Goal: Check status

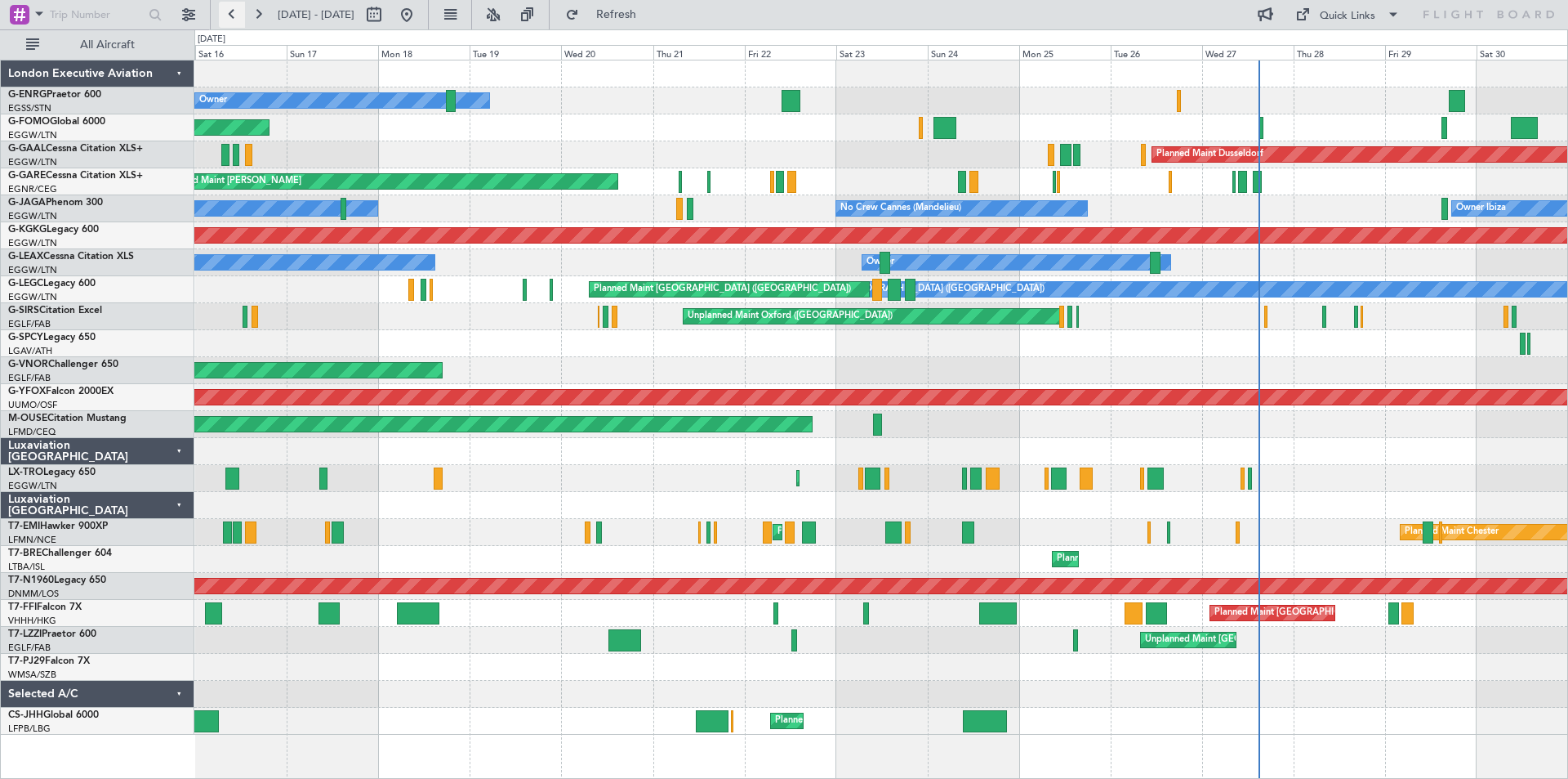
click at [238, 8] on button at bounding box center [231, 15] width 26 height 27
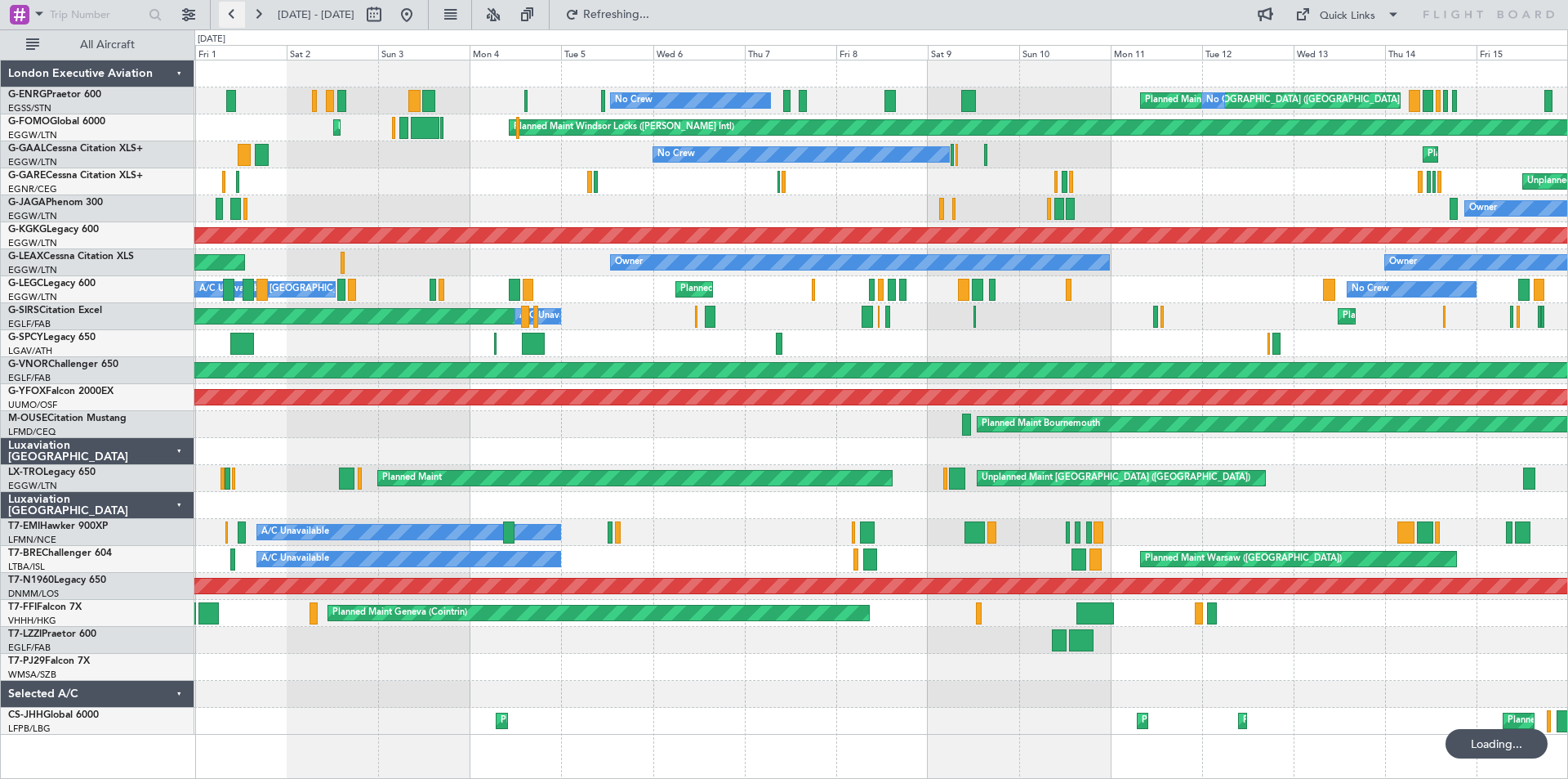
click at [238, 8] on button at bounding box center [231, 15] width 26 height 27
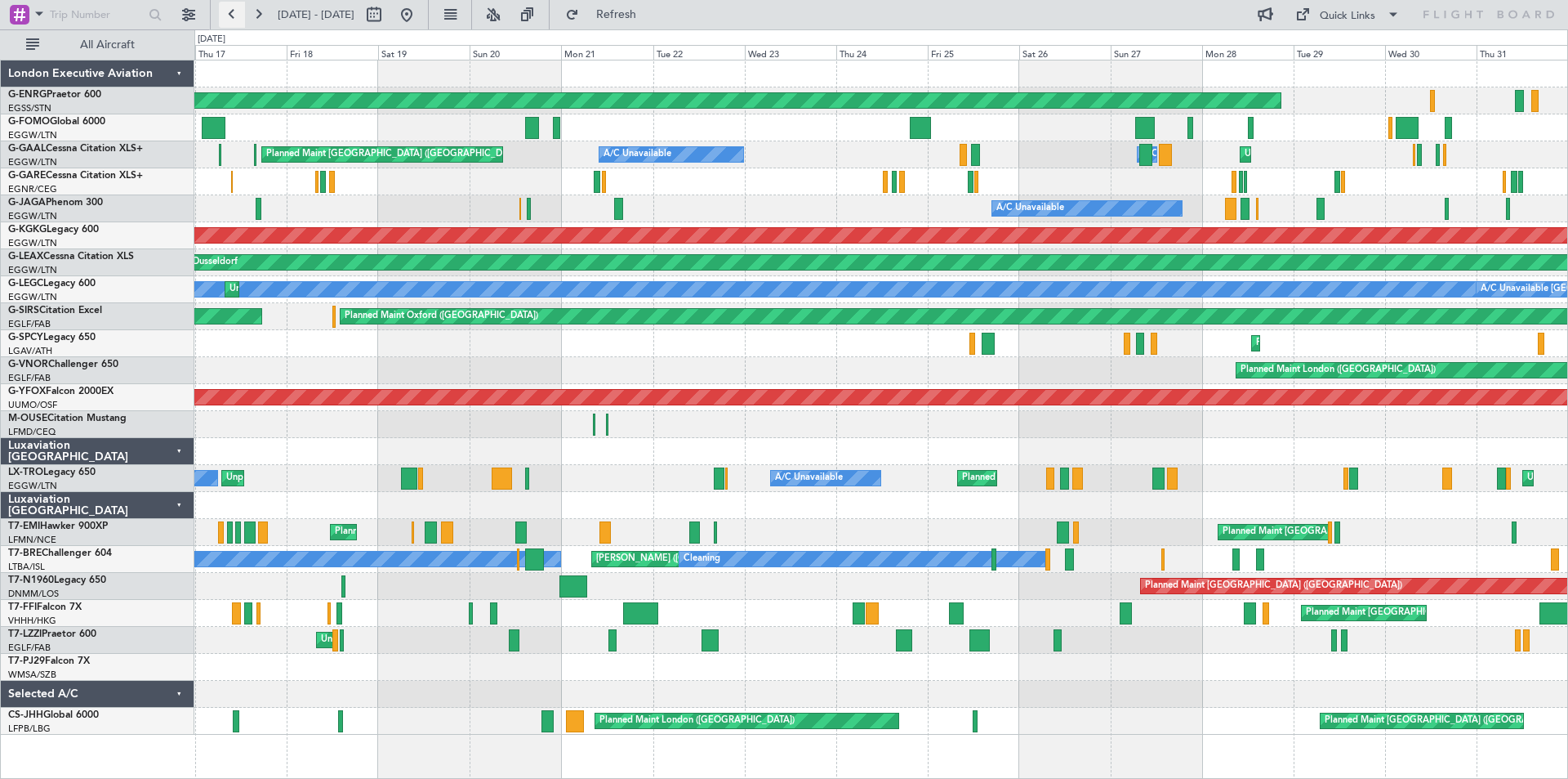
click at [228, 16] on button at bounding box center [231, 15] width 26 height 27
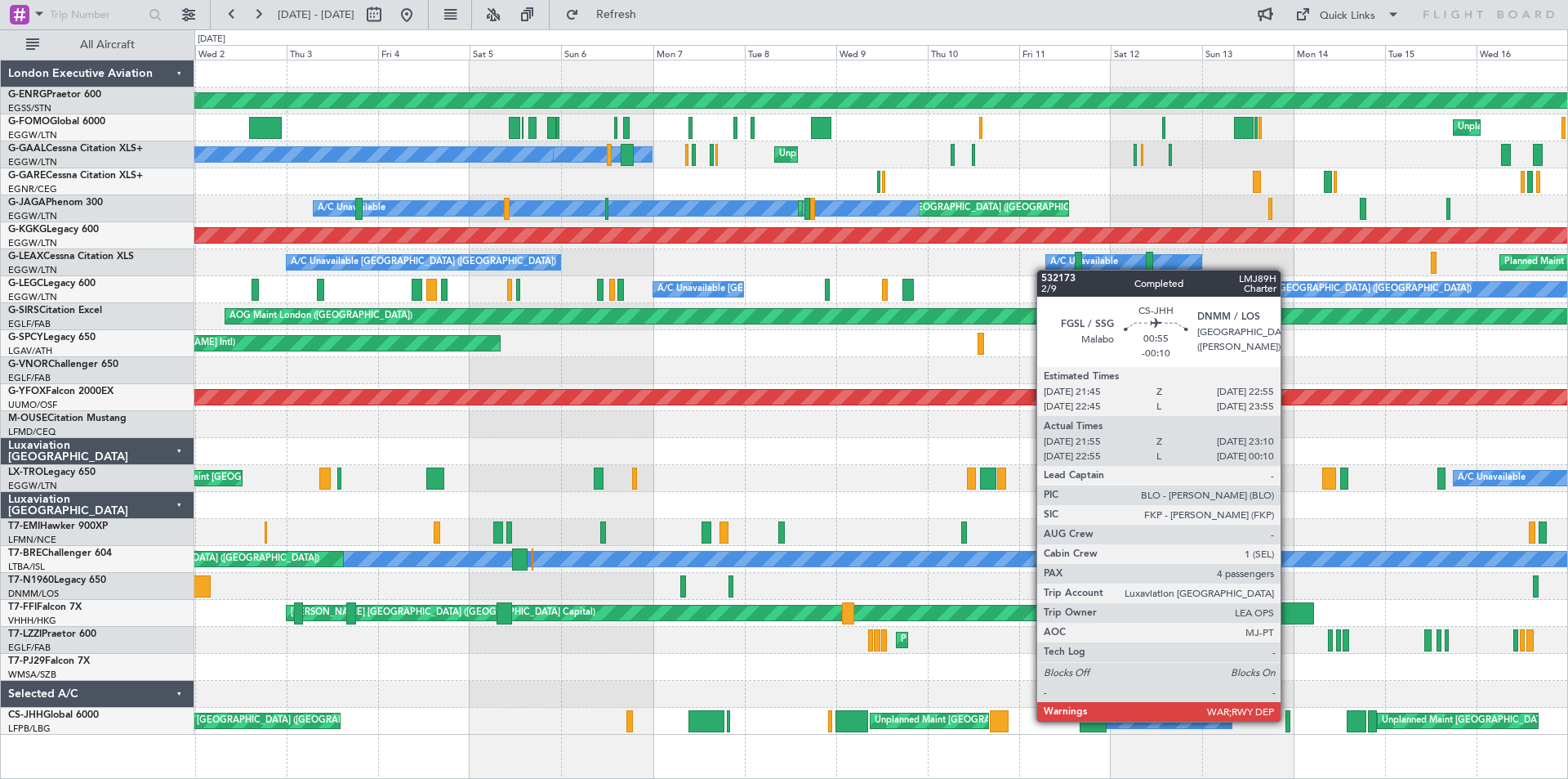
click at [1287, 720] on div at bounding box center [1287, 721] width 5 height 22
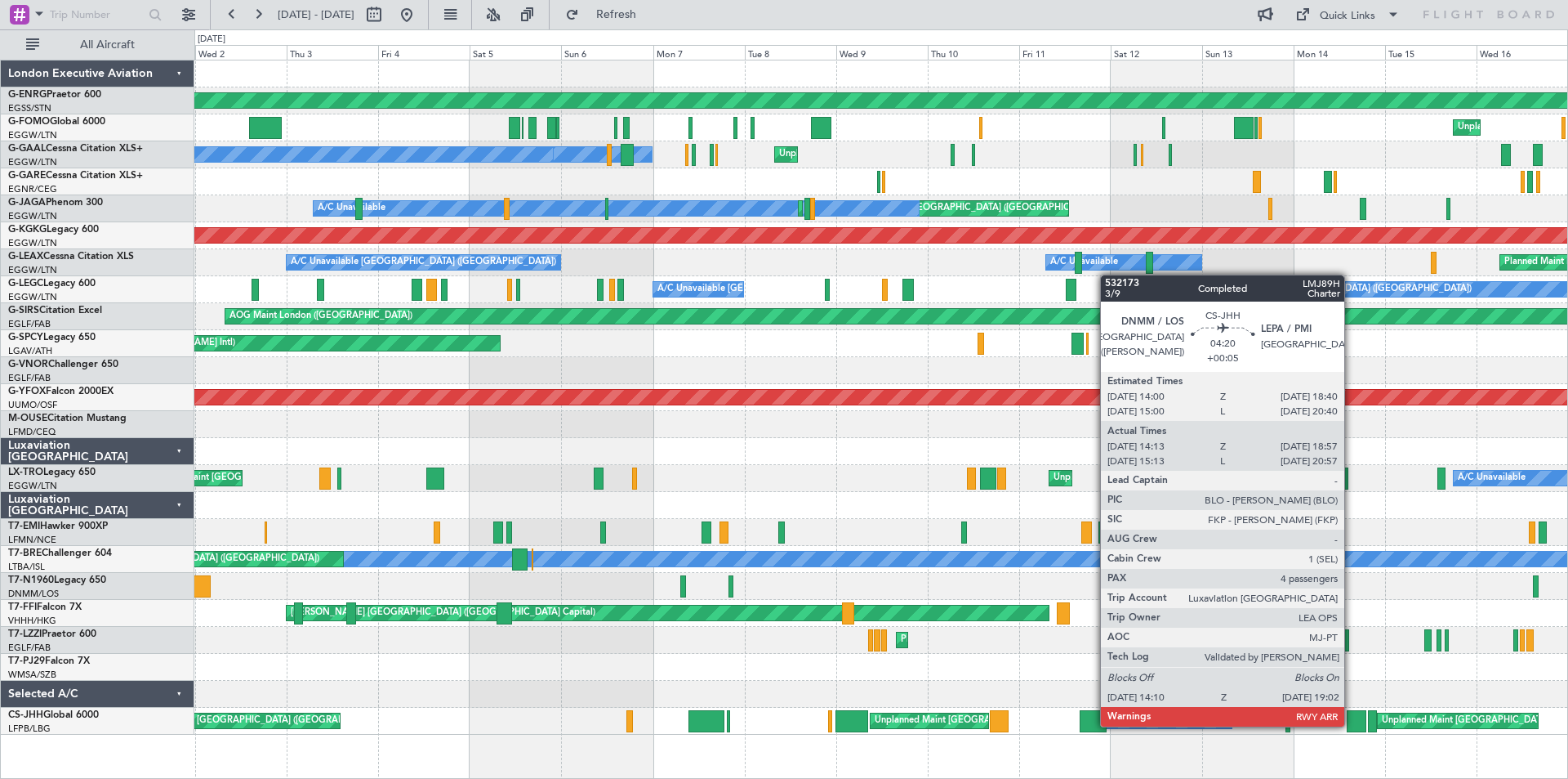
click at [1351, 725] on div at bounding box center [1356, 721] width 19 height 22
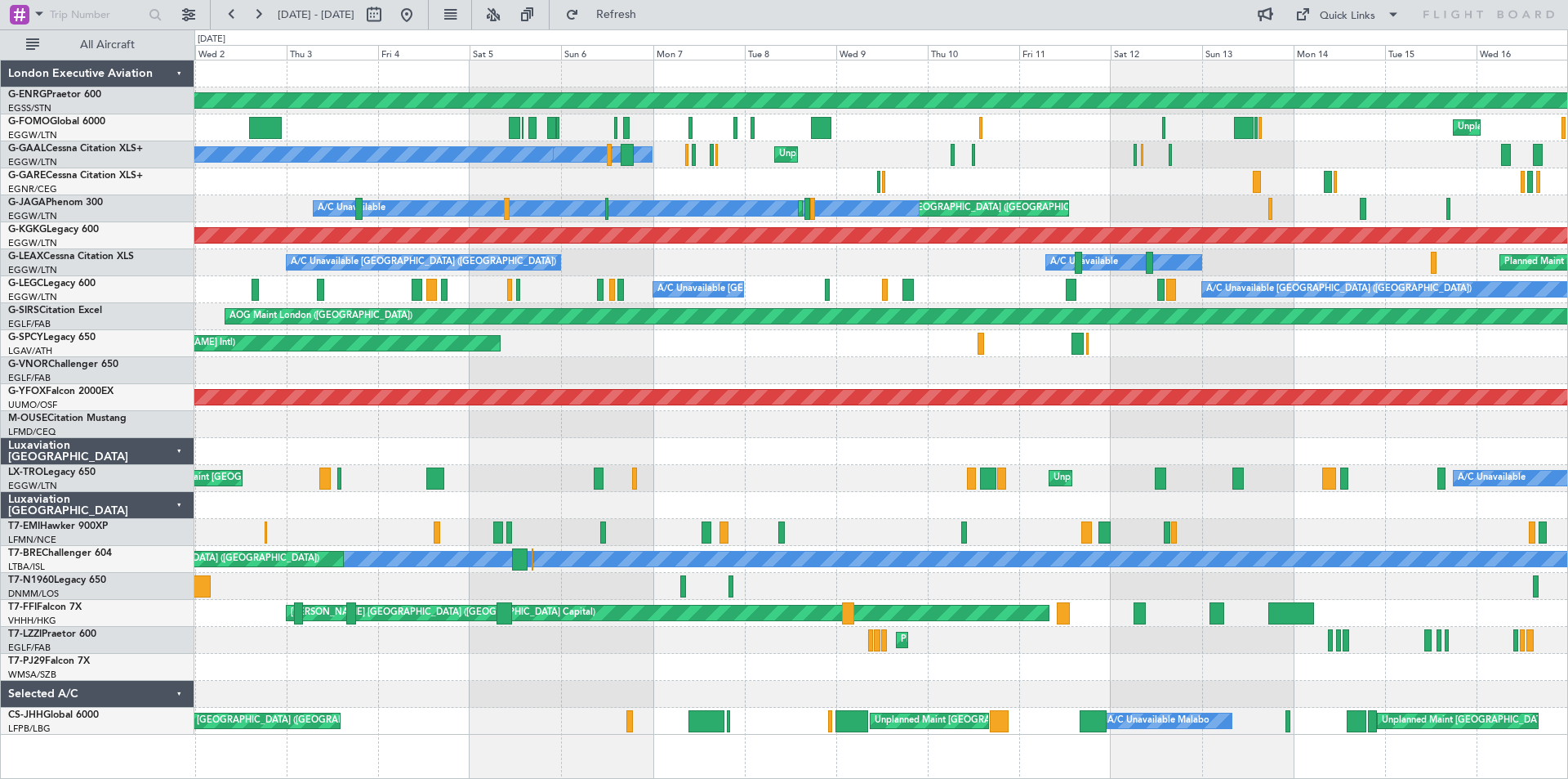
click at [657, 256] on div "Planned Maint Dusseldorf A/C Unavailable A/C Unavailable [GEOGRAPHIC_DATA] ([GE…" at bounding box center [881, 262] width 1372 height 27
click at [232, 16] on button at bounding box center [231, 15] width 26 height 27
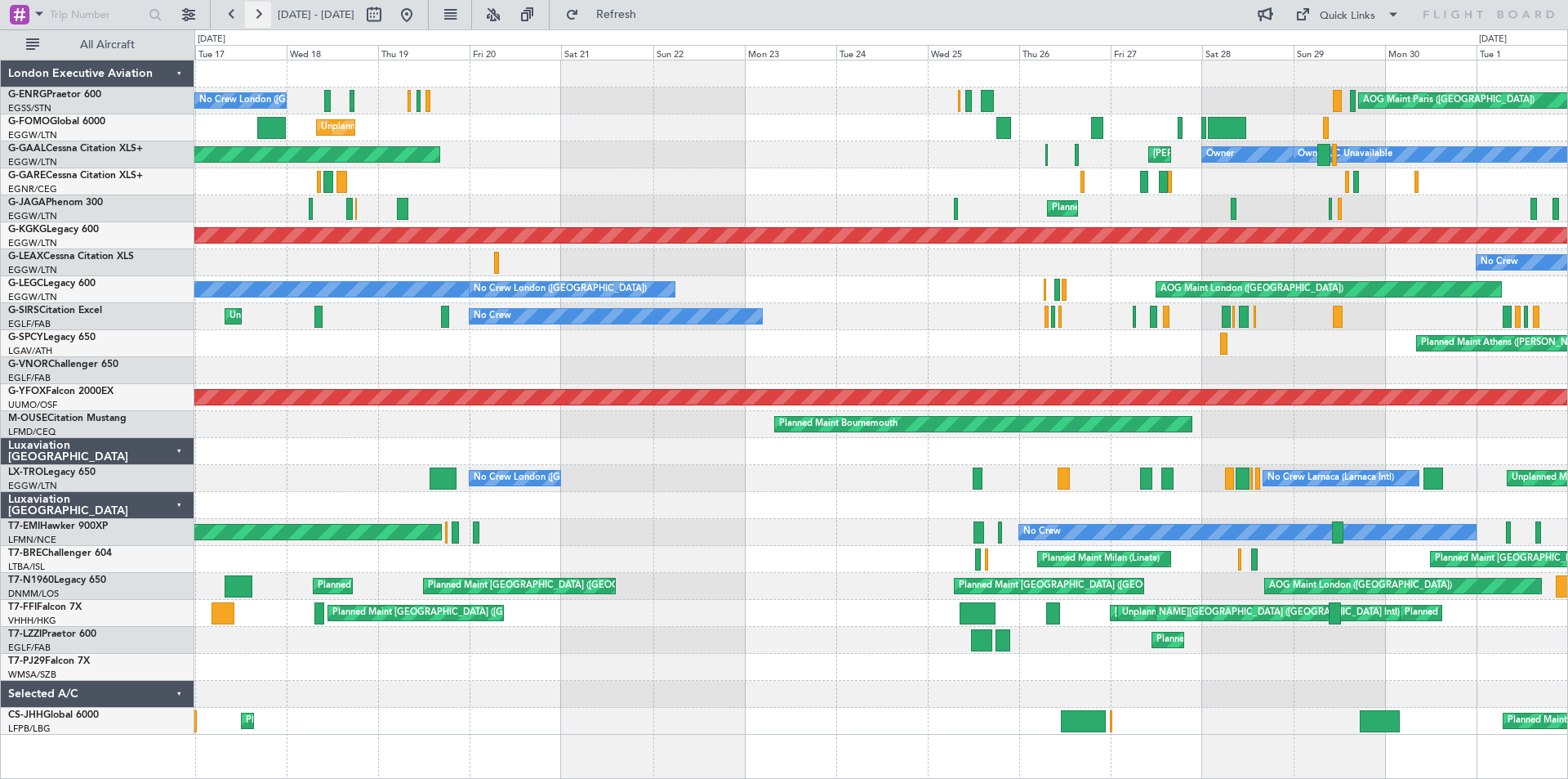
click at [261, 20] on button at bounding box center [258, 15] width 26 height 27
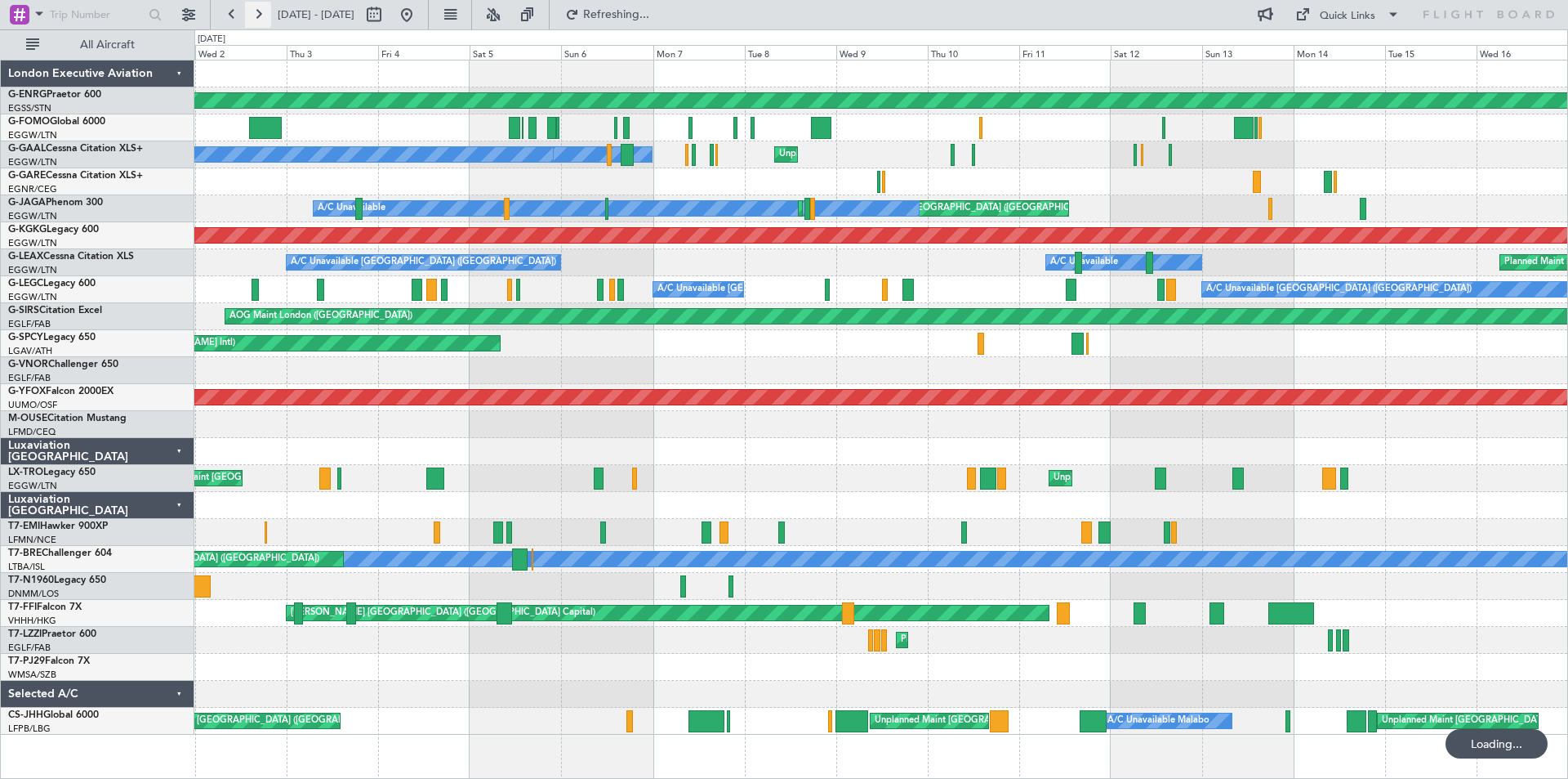
click at [261, 20] on button at bounding box center [258, 15] width 26 height 27
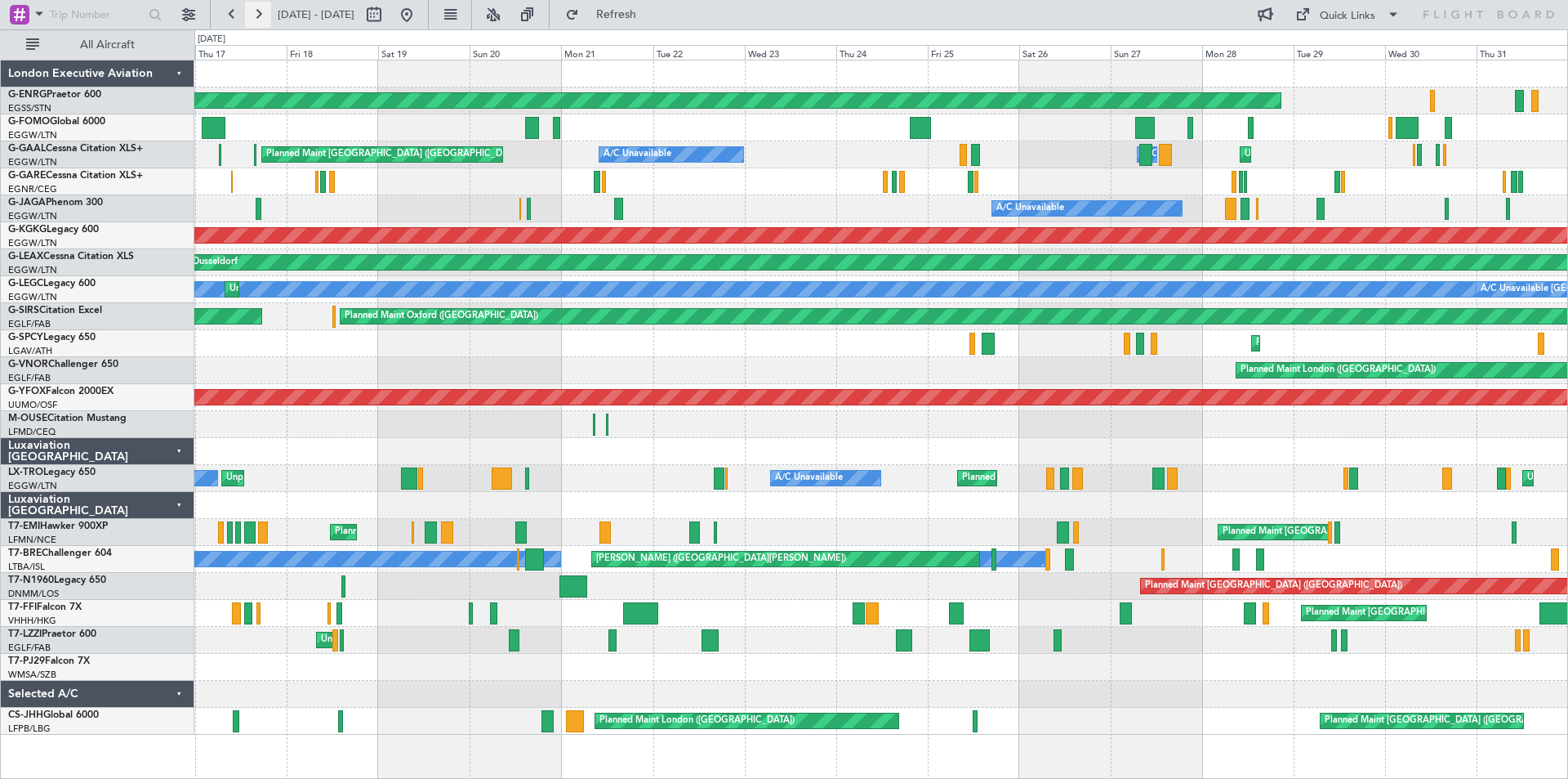
click at [261, 20] on button at bounding box center [258, 15] width 26 height 27
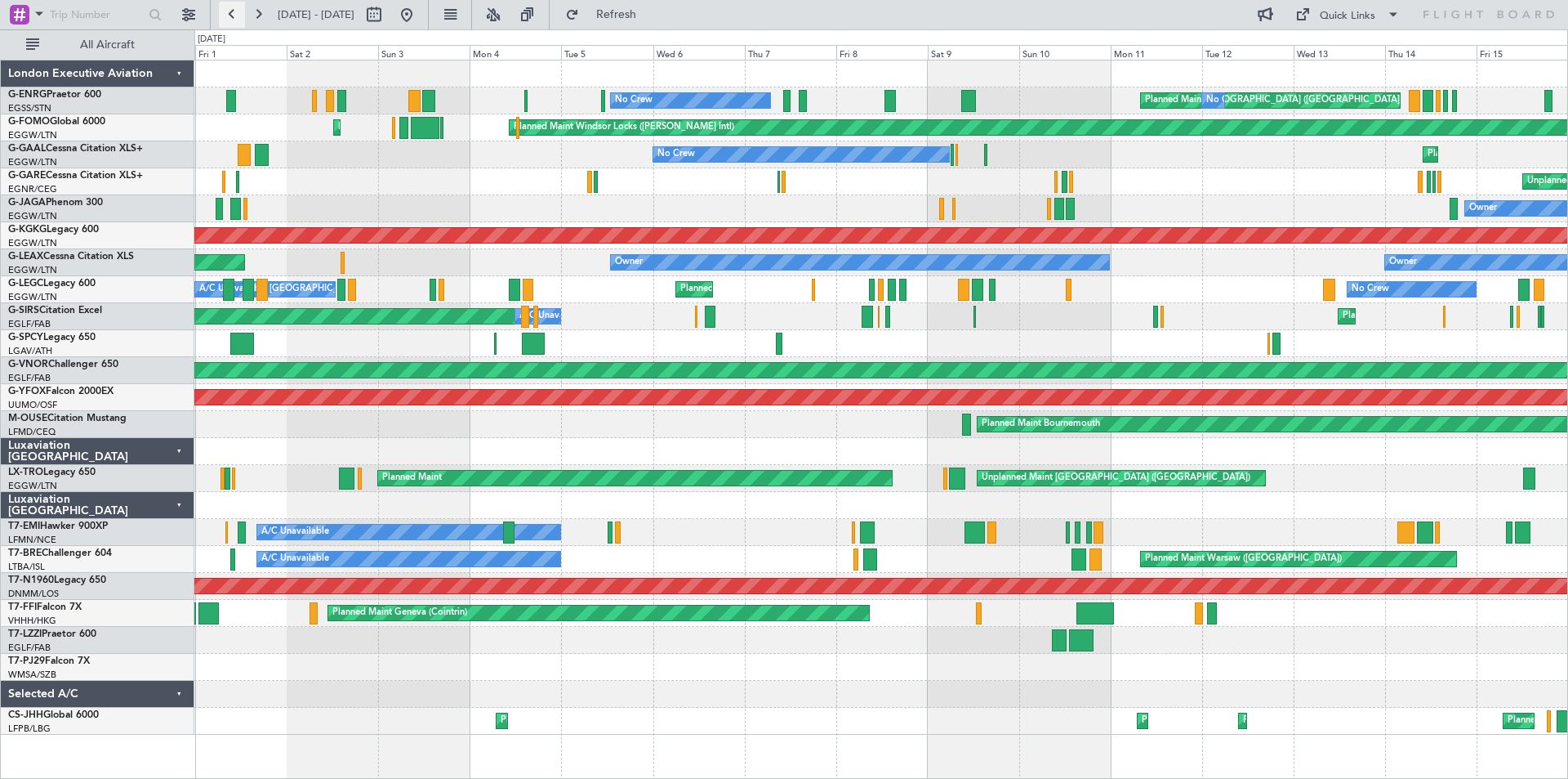
click at [234, 17] on button at bounding box center [231, 15] width 26 height 27
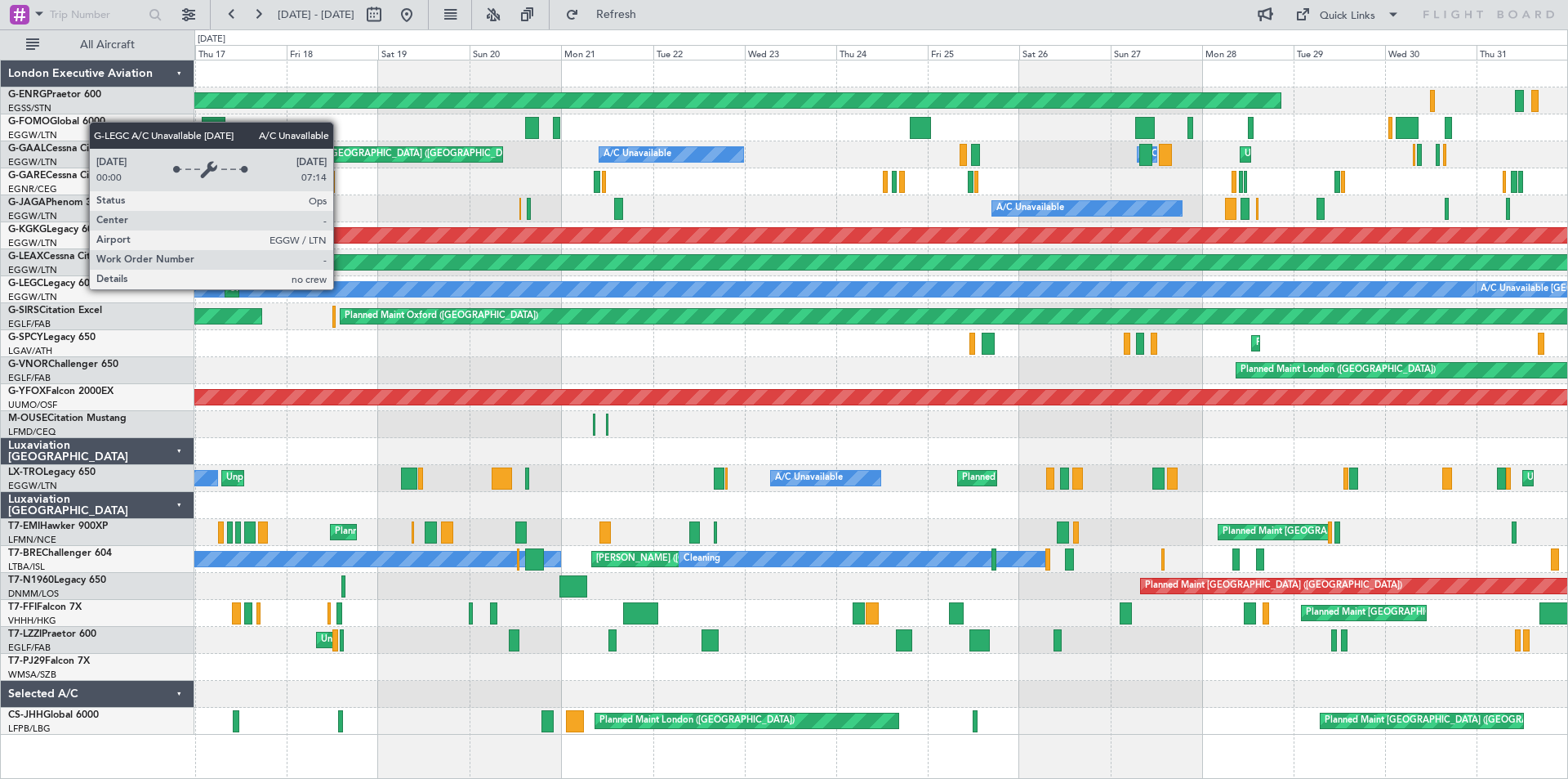
click at [341, 288] on div "A/C Unavailable [GEOGRAPHIC_DATA] ([GEOGRAPHIC_DATA])" at bounding box center [666, 289] width 1674 height 15
